Goal: Book appointment/travel/reservation

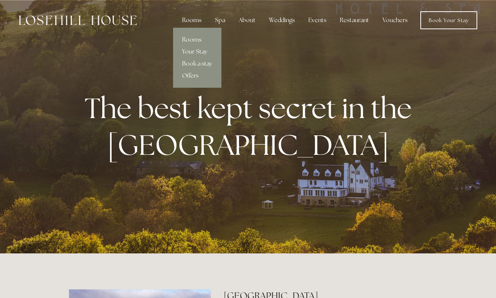
click at [195, 19] on div "Rooms" at bounding box center [191, 20] width 31 height 15
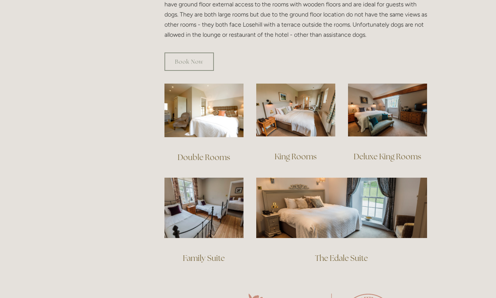
scroll to position [463, 0]
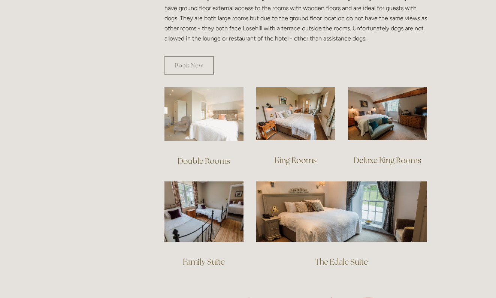
click at [203, 106] on img at bounding box center [203, 114] width 79 height 54
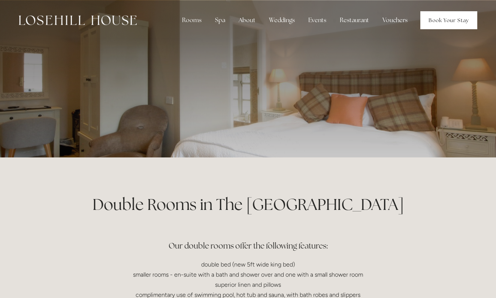
click at [438, 22] on link "Book Your Stay" at bounding box center [448, 20] width 57 height 18
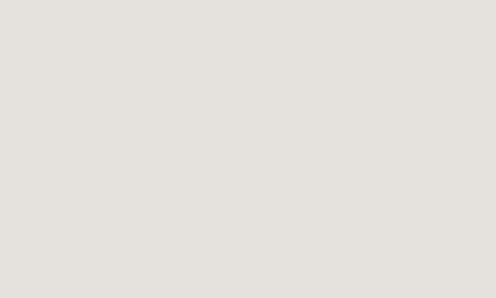
scroll to position [981, 0]
